Goal: Information Seeking & Learning: Learn about a topic

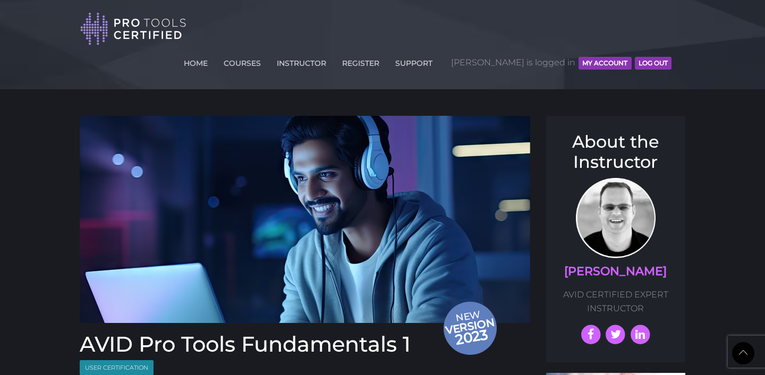
scroll to position [1297, 0]
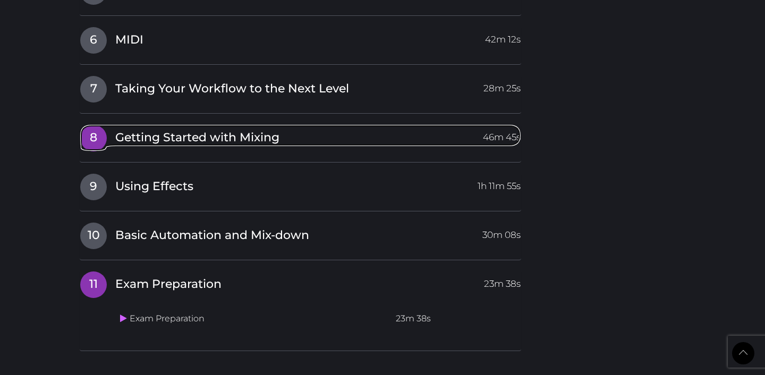
click at [93, 125] on span "8" at bounding box center [93, 138] width 27 height 27
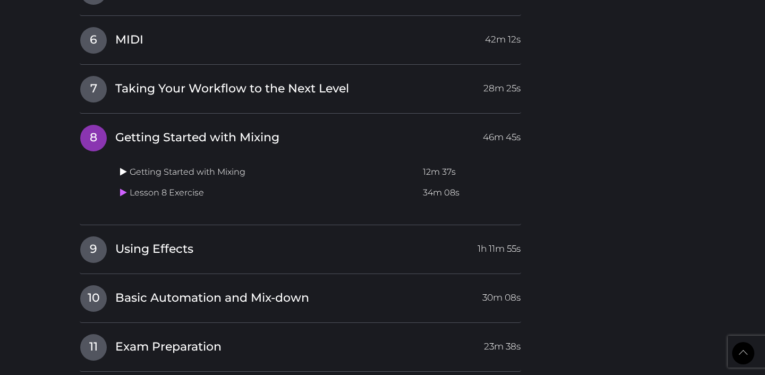
click at [125, 167] on icon at bounding box center [123, 171] width 7 height 8
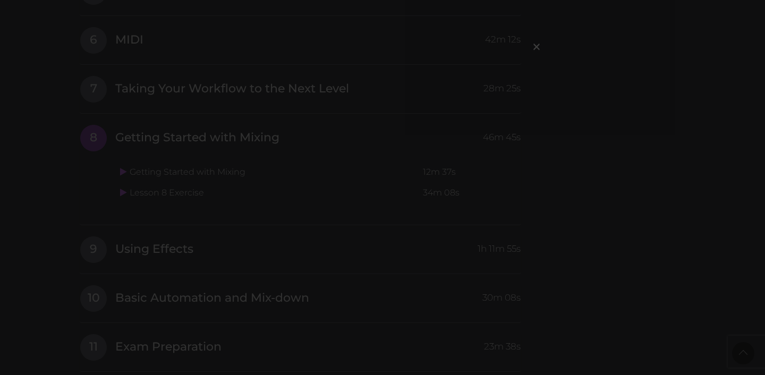
click at [615, 73] on div "×" at bounding box center [382, 187] width 765 height 375
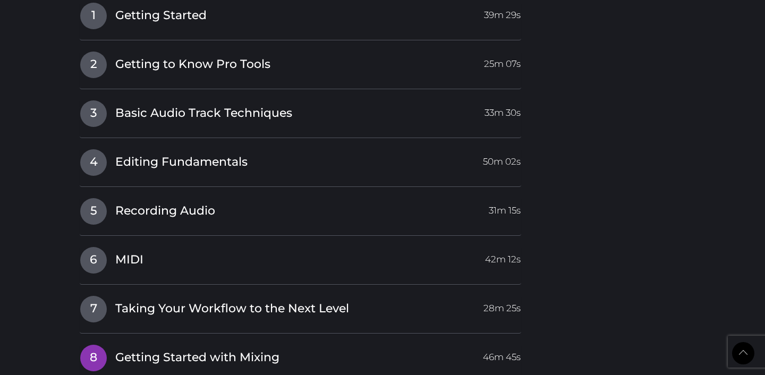
scroll to position [1306, 0]
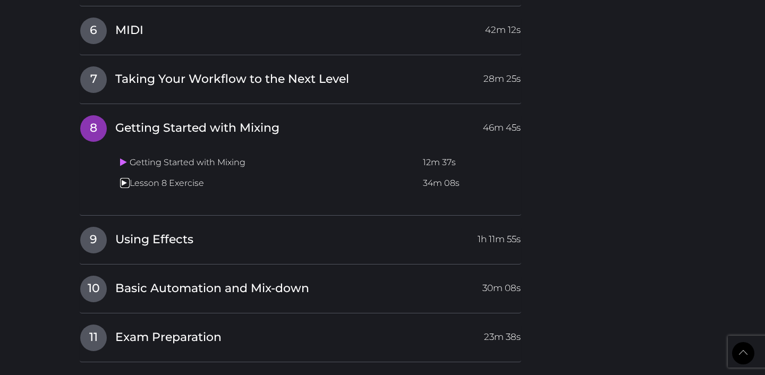
click at [121, 178] on icon at bounding box center [123, 182] width 7 height 8
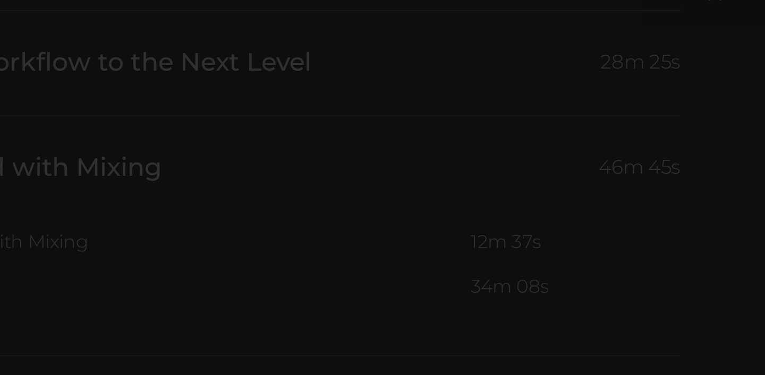
click at [545, 173] on div "×" at bounding box center [382, 187] width 765 height 375
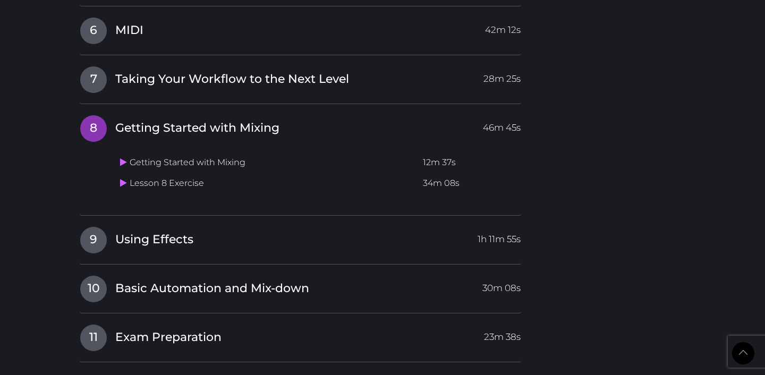
click at [92, 115] on span "8" at bounding box center [93, 128] width 27 height 27
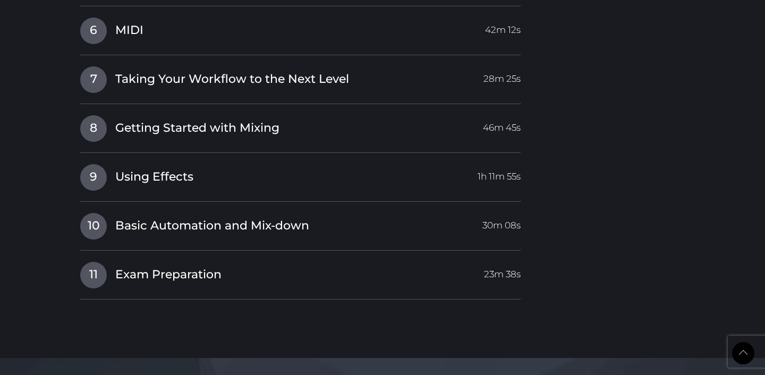
click at [103, 164] on div "9 Using Effects 1h 11m 55s Using Effects 18m 01s Lesson 9 Exercise 27m 22s" at bounding box center [300, 183] width 441 height 38
click at [83, 164] on span "9" at bounding box center [93, 177] width 27 height 27
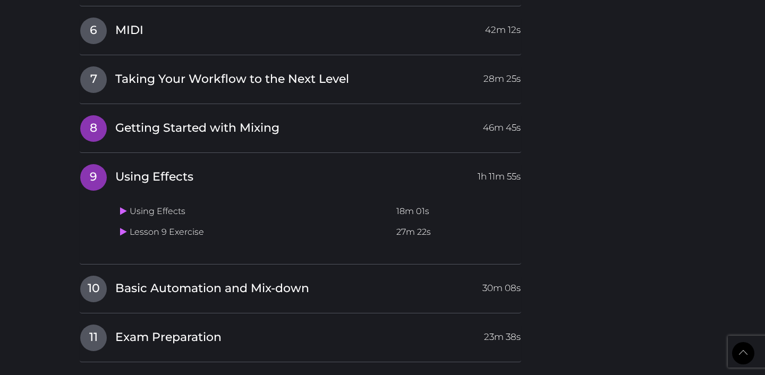
click at [237, 120] on span "Getting Started with Mixing" at bounding box center [197, 128] width 164 height 16
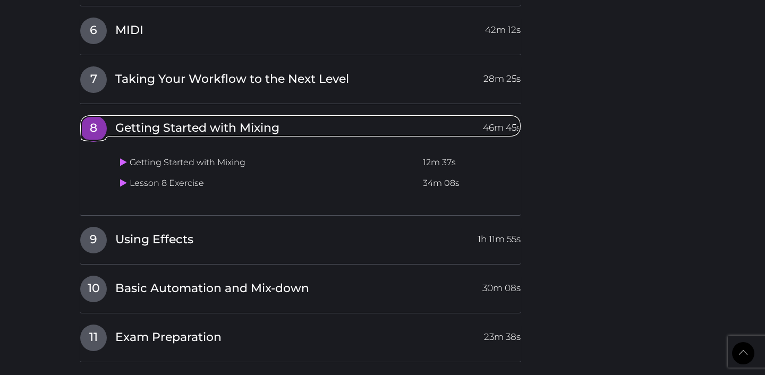
click at [95, 115] on span "8" at bounding box center [93, 128] width 27 height 27
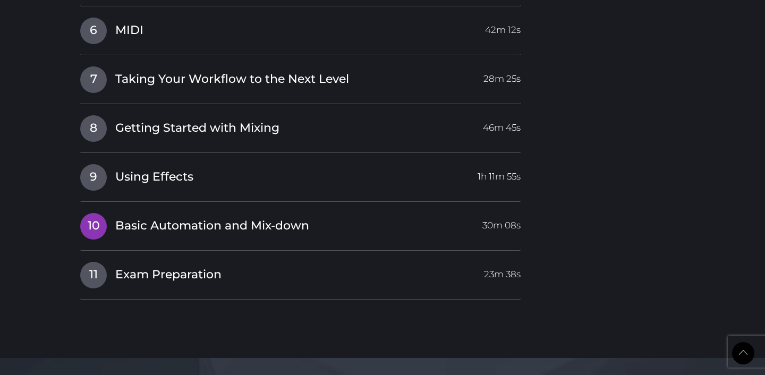
click at [84, 213] on span "10" at bounding box center [93, 226] width 27 height 27
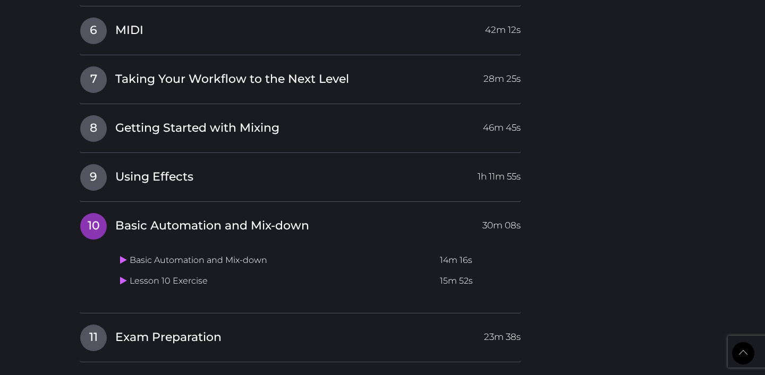
click at [103, 213] on span "10" at bounding box center [93, 226] width 27 height 27
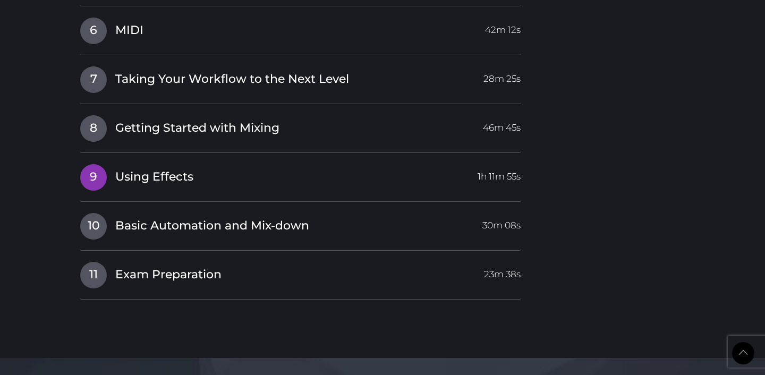
click at [97, 164] on span "9" at bounding box center [93, 177] width 27 height 27
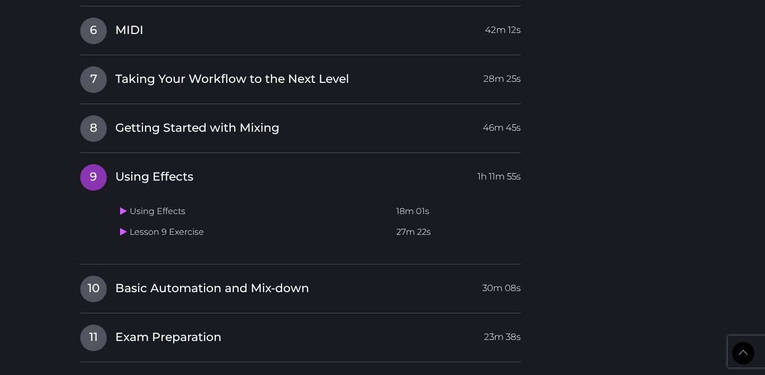
click at [97, 164] on span "9" at bounding box center [93, 177] width 27 height 27
